Goal: Task Accomplishment & Management: Complete application form

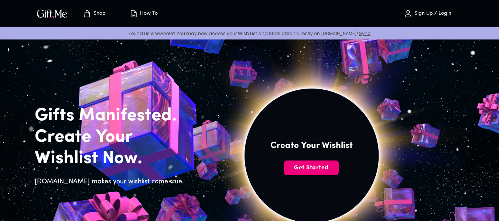
click at [324, 172] on span "Get Started" at bounding box center [311, 168] width 55 height 8
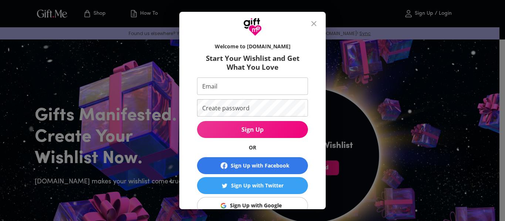
click at [260, 170] on button "Sign Up with Facebook" at bounding box center [252, 165] width 111 height 17
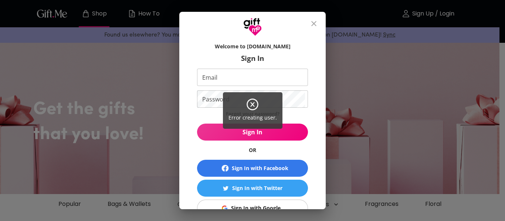
click at [245, 204] on div "Error creating user." at bounding box center [252, 110] width 505 height 221
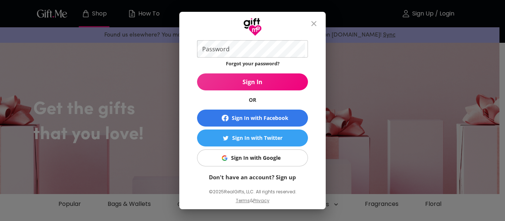
scroll to position [58, 0]
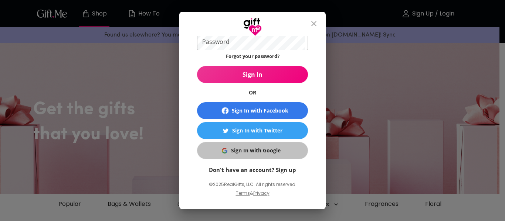
click at [260, 149] on div "Sign In with Google" at bounding box center [256, 151] width 50 height 8
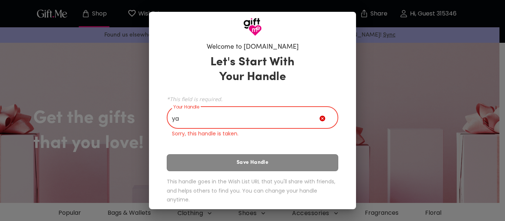
type input "y"
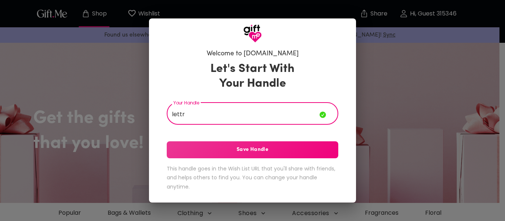
type input "lettr"
click at [289, 150] on span "Save Handle" at bounding box center [253, 150] width 172 height 8
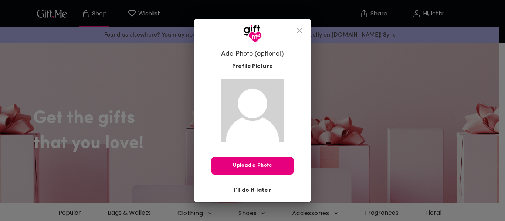
click at [245, 187] on span "I'll do it later" at bounding box center [252, 190] width 37 height 8
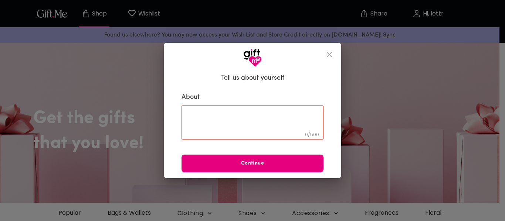
click at [246, 190] on div "Tell us about yourself About 0 / 500 ​ Continue" at bounding box center [252, 110] width 505 height 221
